Goal: Find specific page/section: Find specific page/section

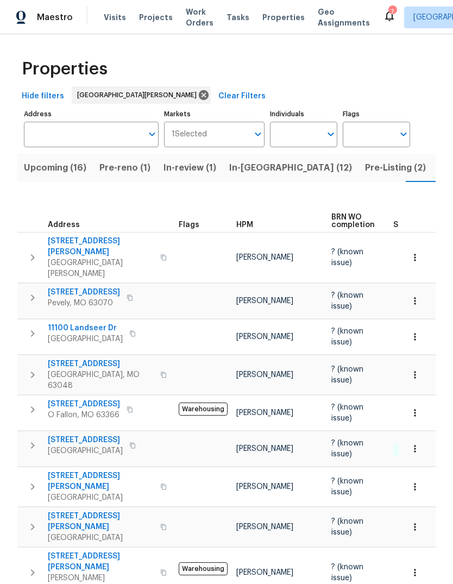
scroll to position [0, 28]
click at [411, 174] on span "Listed (33)" at bounding box center [434, 167] width 46 height 15
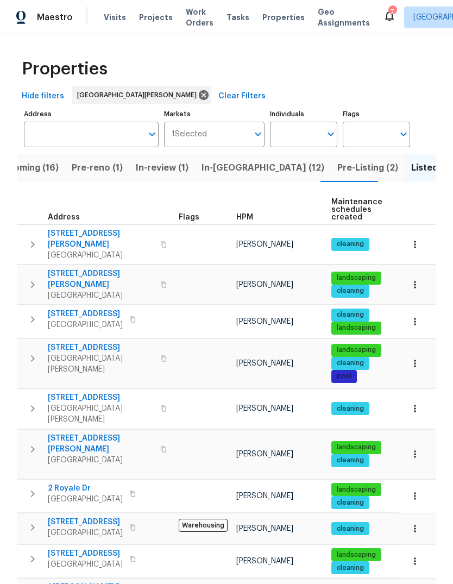
click at [245, 220] on span "HPM" at bounding box center [244, 217] width 17 height 8
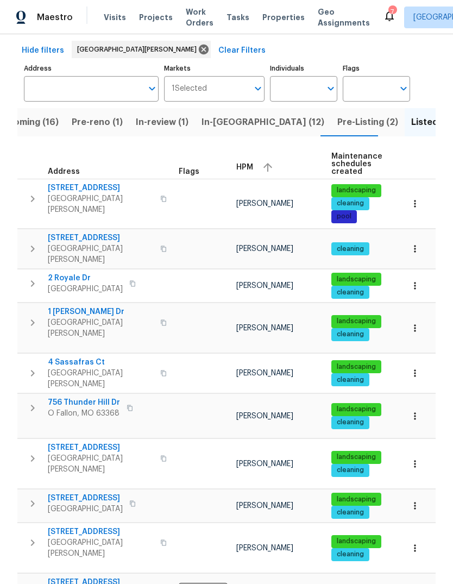
scroll to position [39, 0]
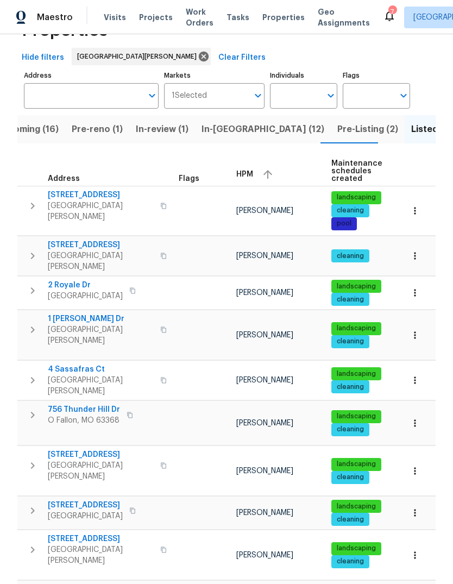
click at [248, 173] on span "HPM" at bounding box center [244, 175] width 17 height 8
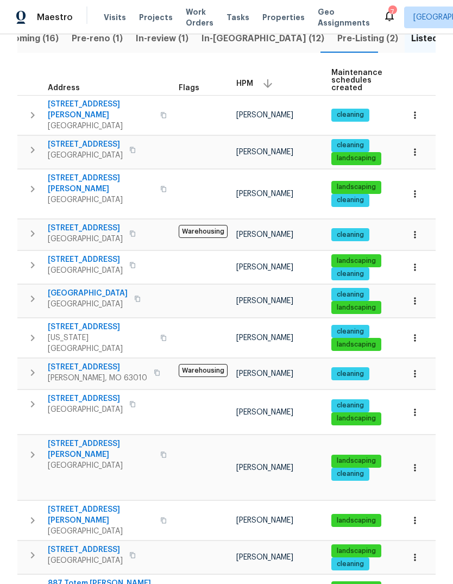
scroll to position [140, 0]
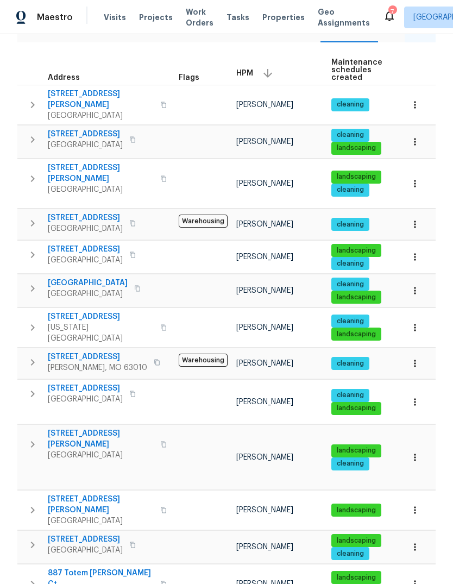
click at [113, 567] on span "887 Totem Woods Ct" at bounding box center [101, 578] width 106 height 22
click at [150, 18] on span "Projects" at bounding box center [156, 17] width 34 height 11
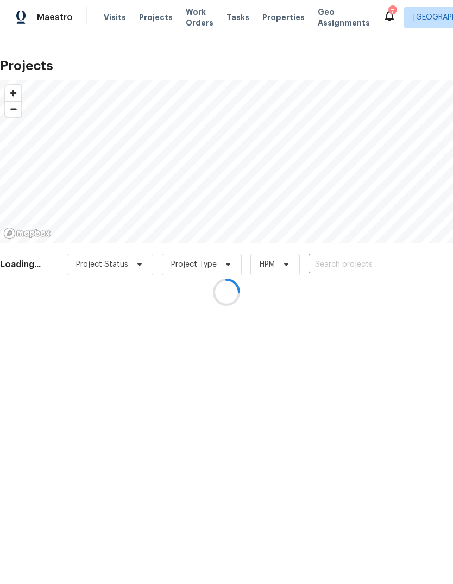
click at [395, 269] on div at bounding box center [226, 292] width 453 height 584
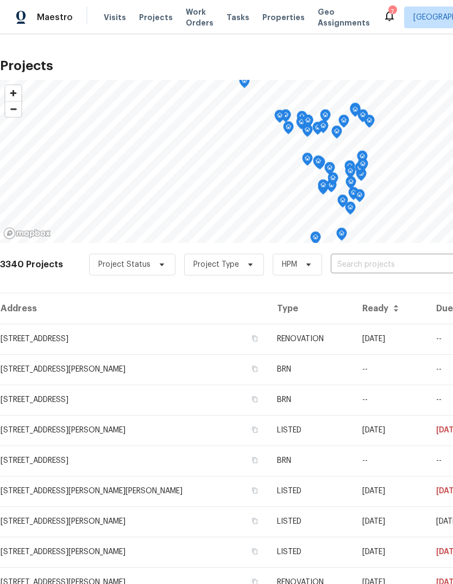
click at [369, 261] on input "text" at bounding box center [393, 264] width 124 height 17
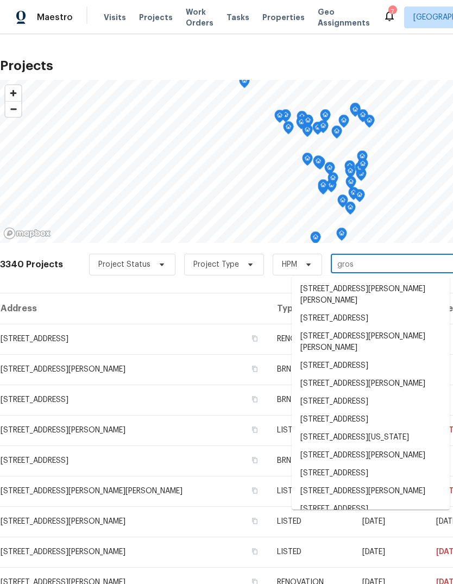
type input "gross"
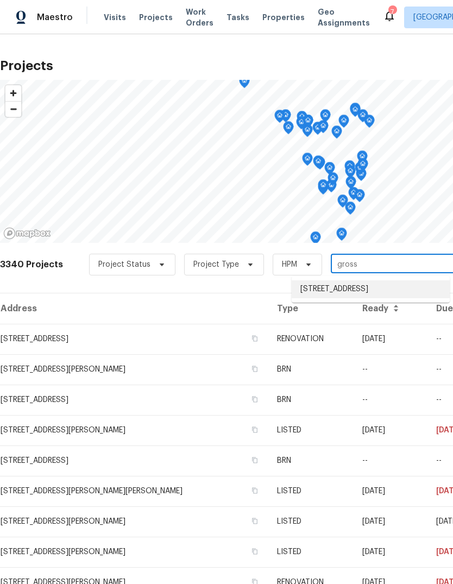
click at [388, 292] on li "2381 Gross Point Ln, Wildwood, MO 63011" at bounding box center [371, 289] width 158 height 18
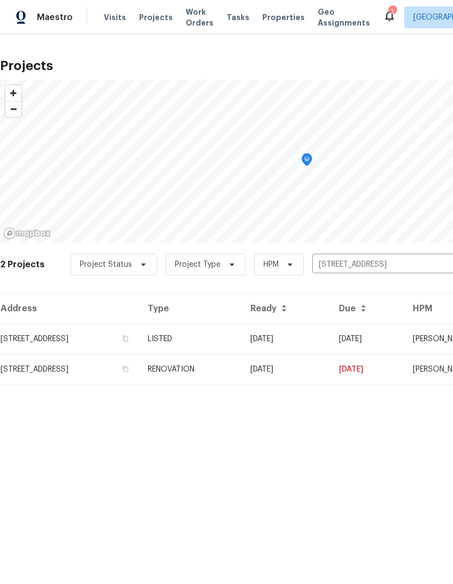
click at [242, 339] on td "LISTED" at bounding box center [190, 339] width 103 height 30
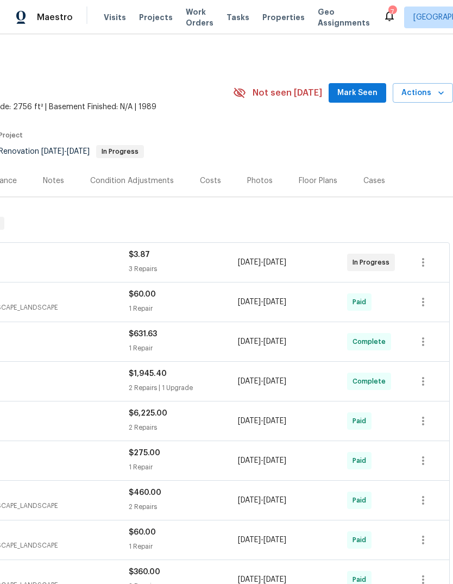
scroll to position [0, 161]
click at [359, 97] on span "Mark Seen" at bounding box center [357, 93] width 40 height 14
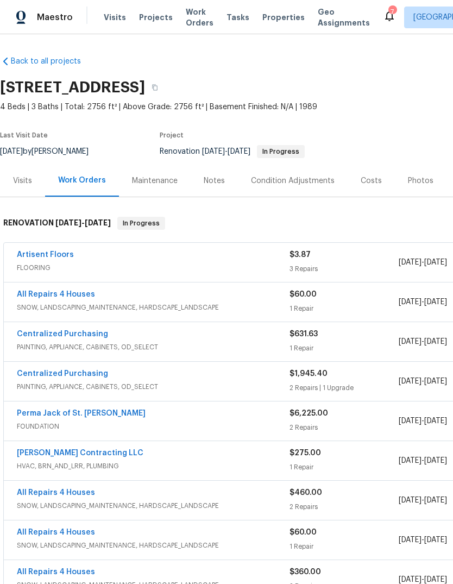
scroll to position [0, 0]
click at [61, 256] on link "Artisent Floors" at bounding box center [45, 255] width 57 height 8
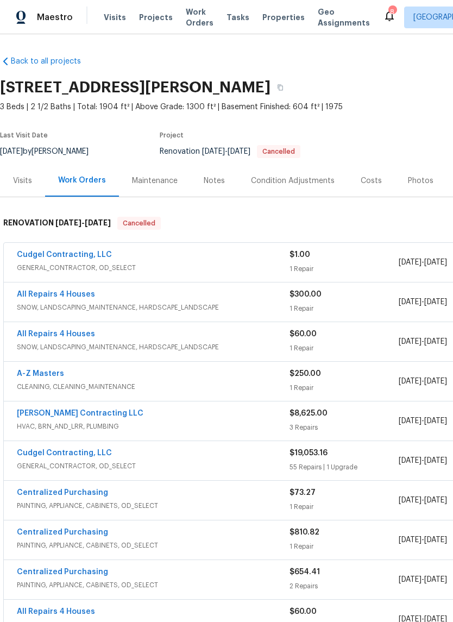
click at [100, 256] on link "Cudgel Contracting, LLC" at bounding box center [64, 255] width 95 height 8
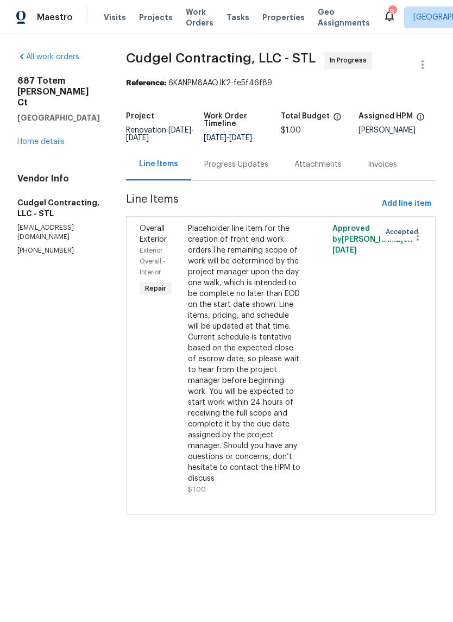
click at [56, 138] on link "Home details" at bounding box center [40, 142] width 47 height 8
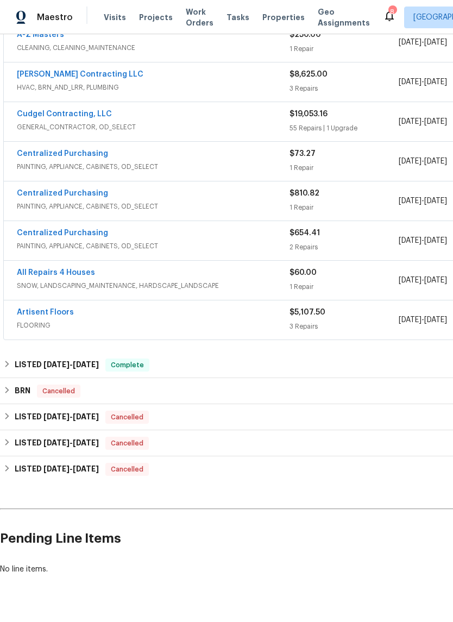
scroll to position [338, 0]
click at [99, 367] on span "8/25/25" at bounding box center [86, 365] width 26 height 8
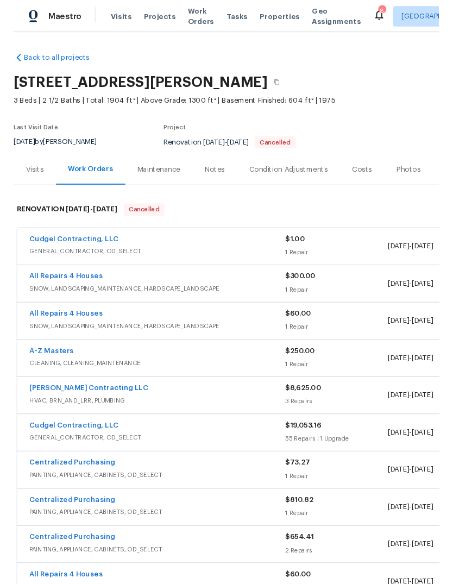
scroll to position [0, 0]
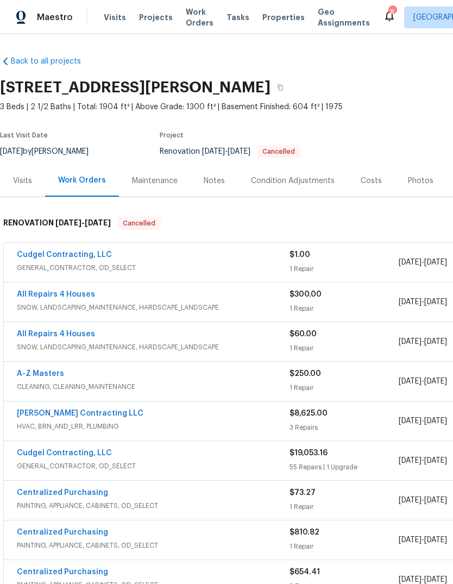
click at [270, 22] on span "Properties" at bounding box center [283, 17] width 42 height 11
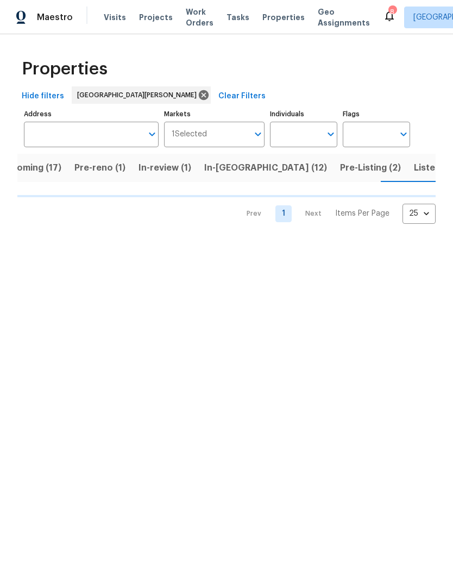
scroll to position [0, 27]
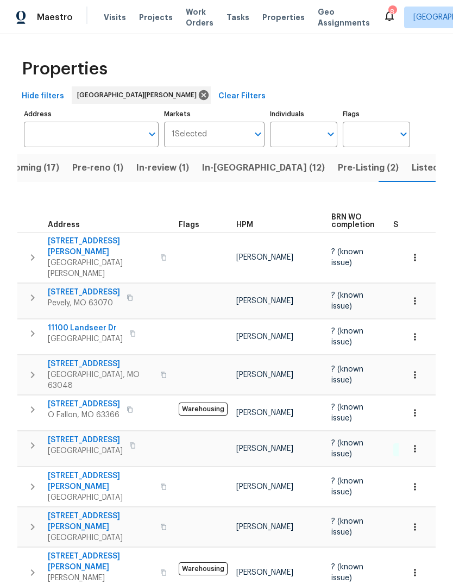
click at [250, 221] on span "HPM" at bounding box center [244, 225] width 17 height 8
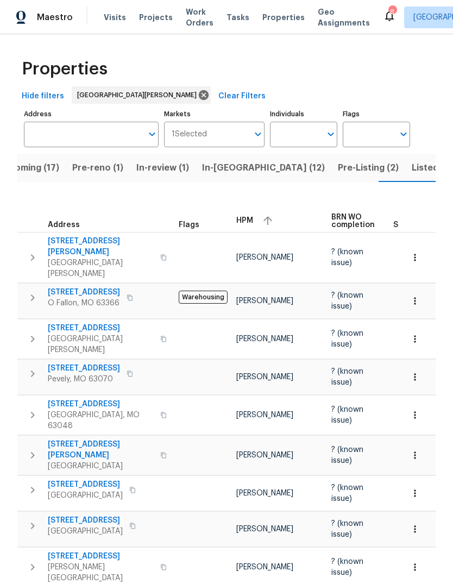
click at [250, 217] on div "HPM" at bounding box center [279, 220] width 86 height 16
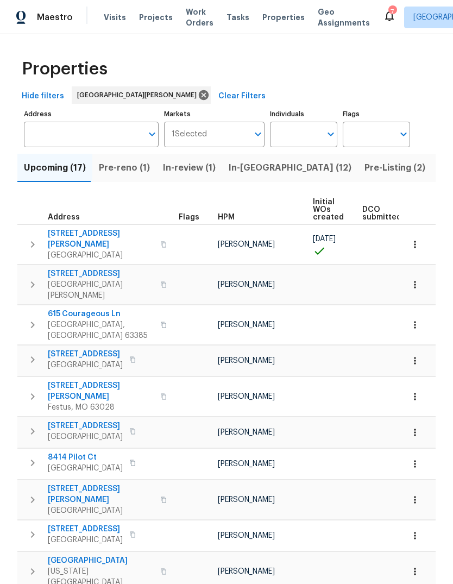
click at [256, 176] on button "In-[GEOGRAPHIC_DATA] (12)" at bounding box center [290, 168] width 136 height 28
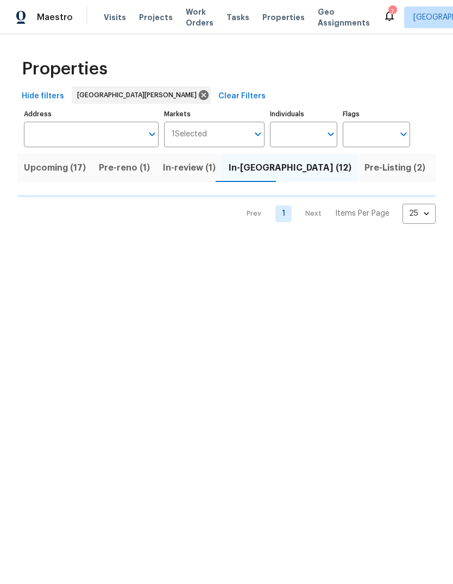
click at [364, 173] on span "Pre-Listing (2)" at bounding box center [394, 167] width 61 height 15
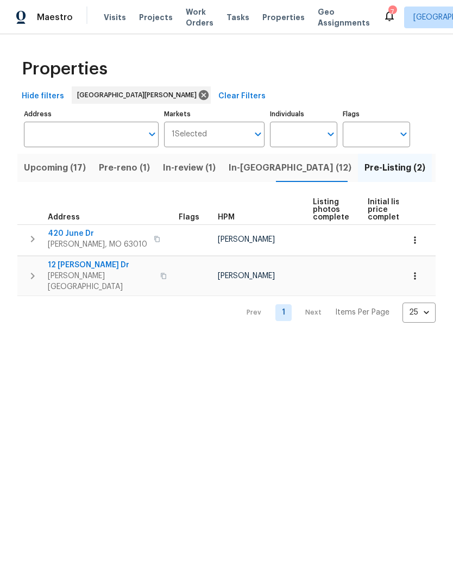
click at [438, 168] on span "Listed (33)" at bounding box center [461, 167] width 46 height 15
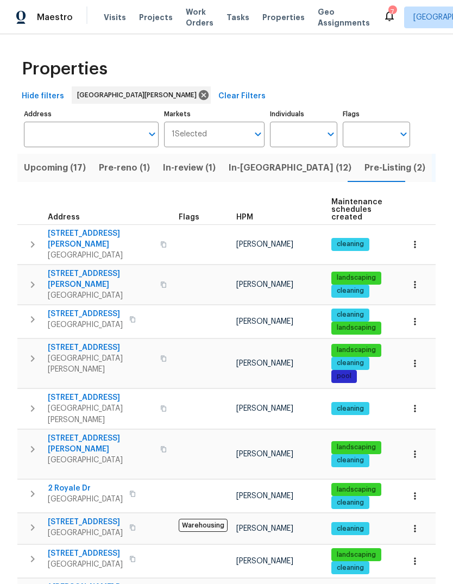
click at [252, 218] on div "HPM" at bounding box center [279, 217] width 86 height 8
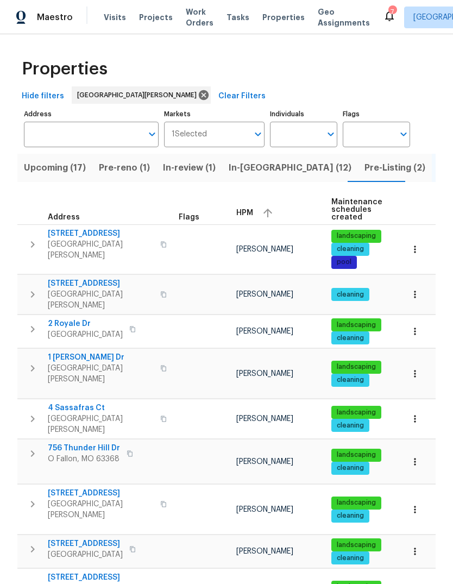
click at [250, 216] on span "HPM" at bounding box center [244, 213] width 17 height 8
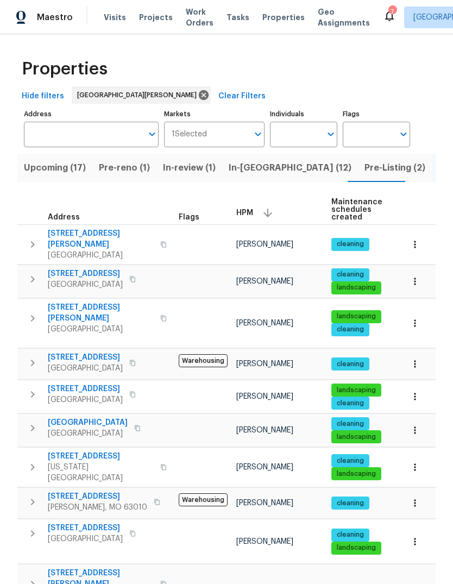
scroll to position [9, 0]
click at [109, 522] on span "[STREET_ADDRESS]" at bounding box center [85, 527] width 75 height 11
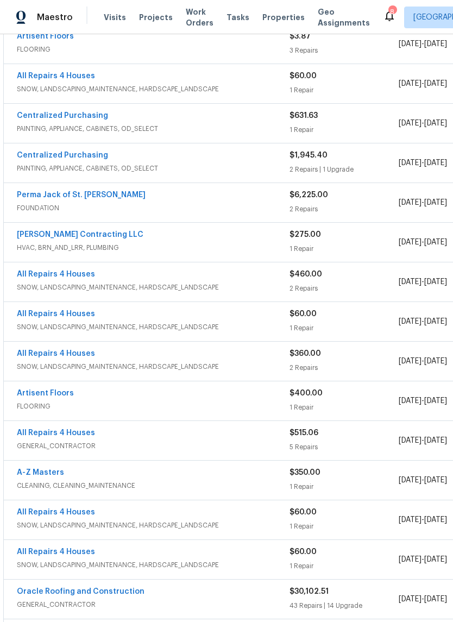
scroll to position [216, 0]
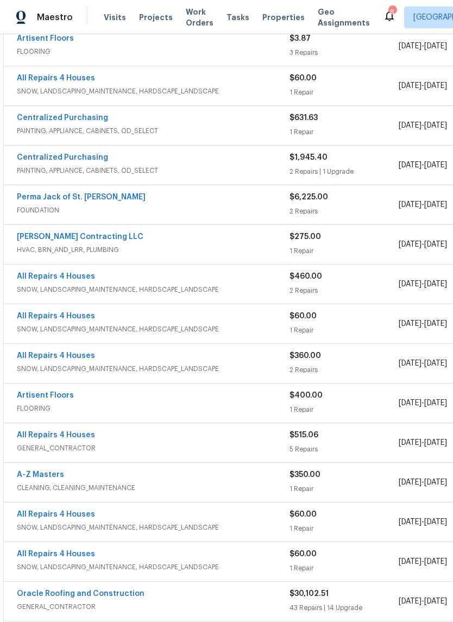
click at [98, 196] on link "Perma Jack of St. Louis" at bounding box center [81, 197] width 129 height 8
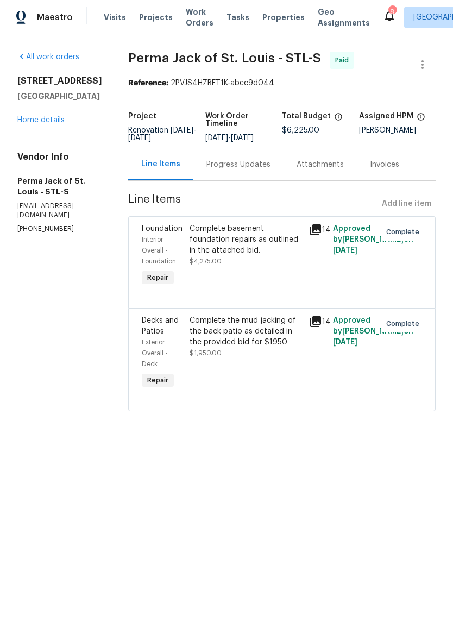
click at [254, 170] on div "Progress Updates" at bounding box center [238, 164] width 64 height 11
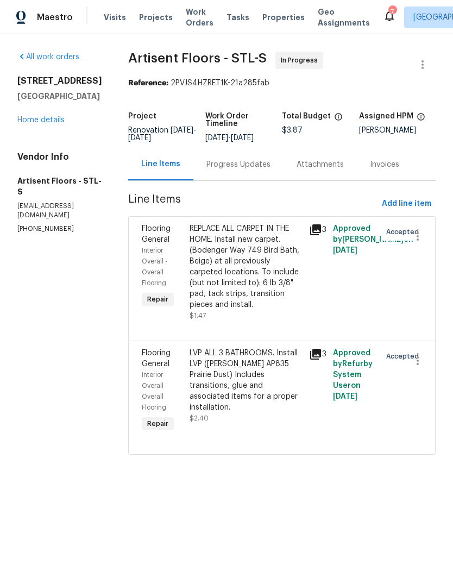
click at [165, 12] on span "Projects" at bounding box center [156, 17] width 34 height 11
